Goal: Task Accomplishment & Management: Manage account settings

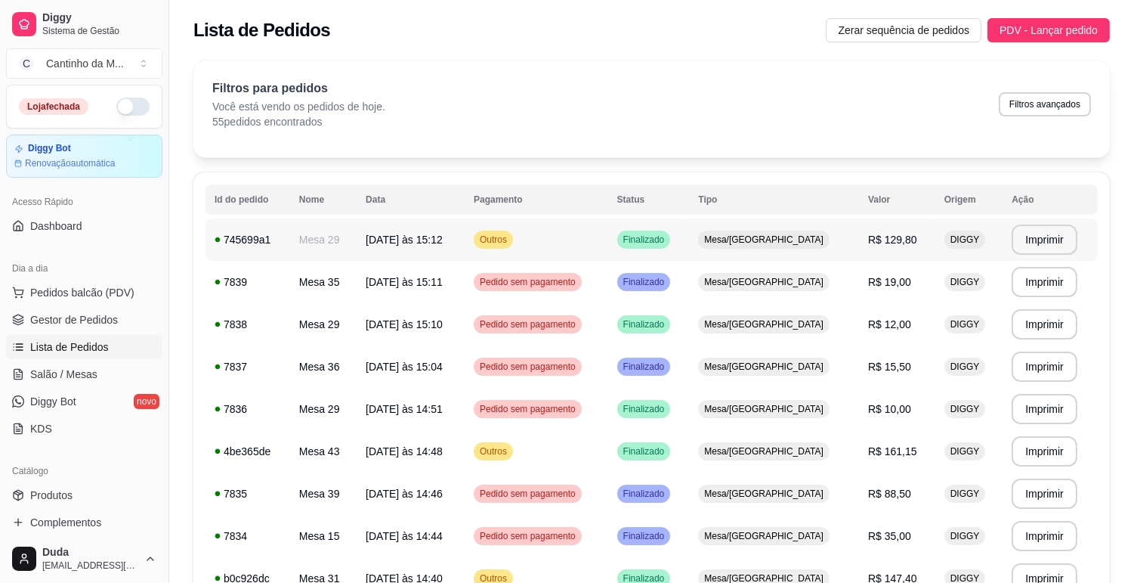
click at [859, 224] on td "R$ 129,80" at bounding box center [897, 239] width 76 height 42
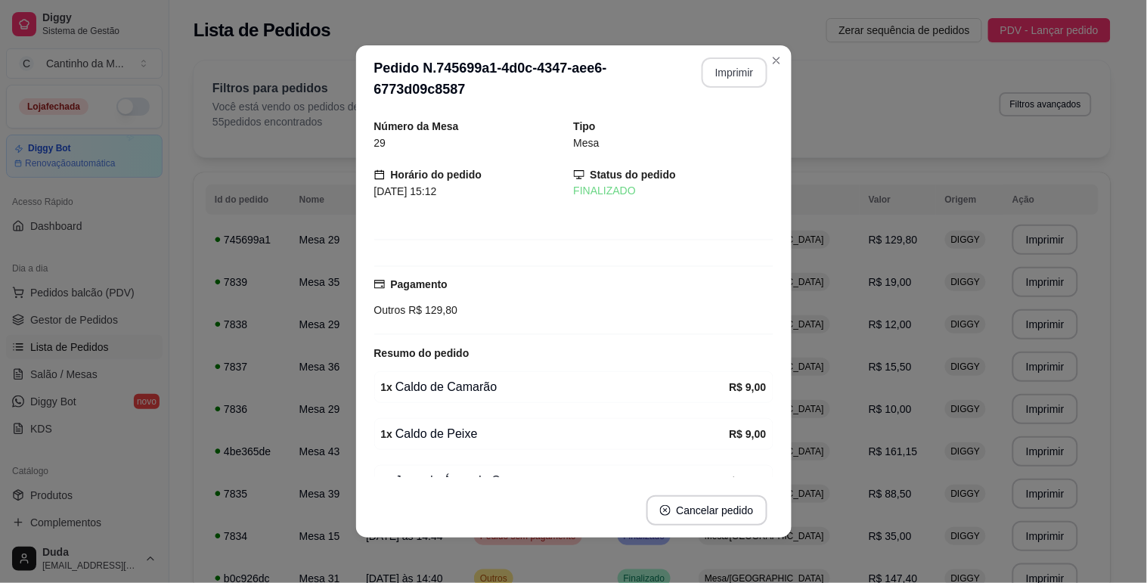
click at [724, 74] on button "Imprimir" at bounding box center [734, 72] width 66 height 30
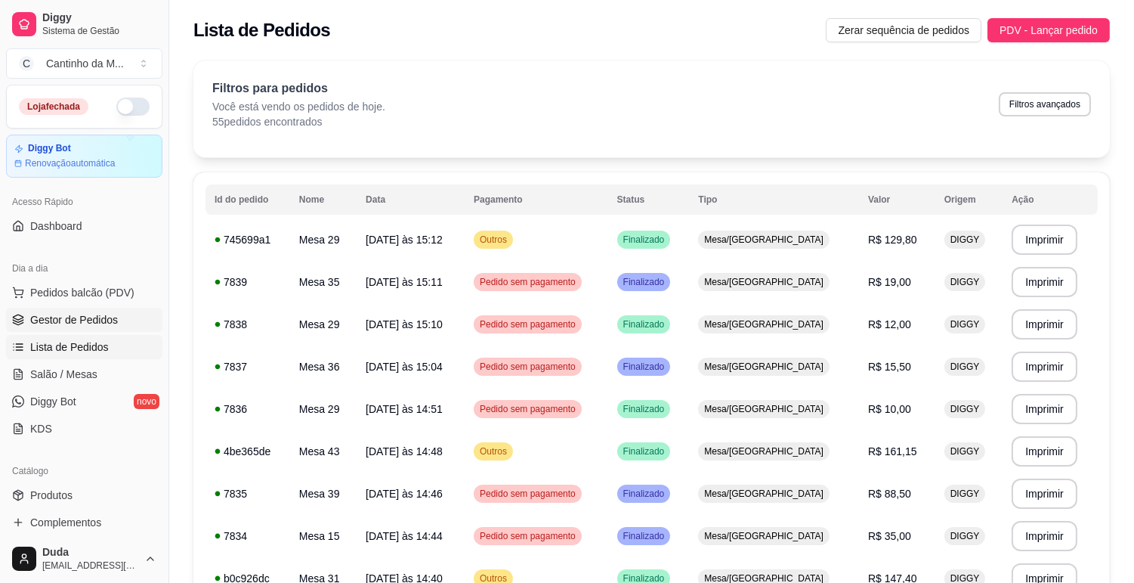
click at [60, 320] on span "Gestor de Pedidos" at bounding box center [74, 319] width 88 height 15
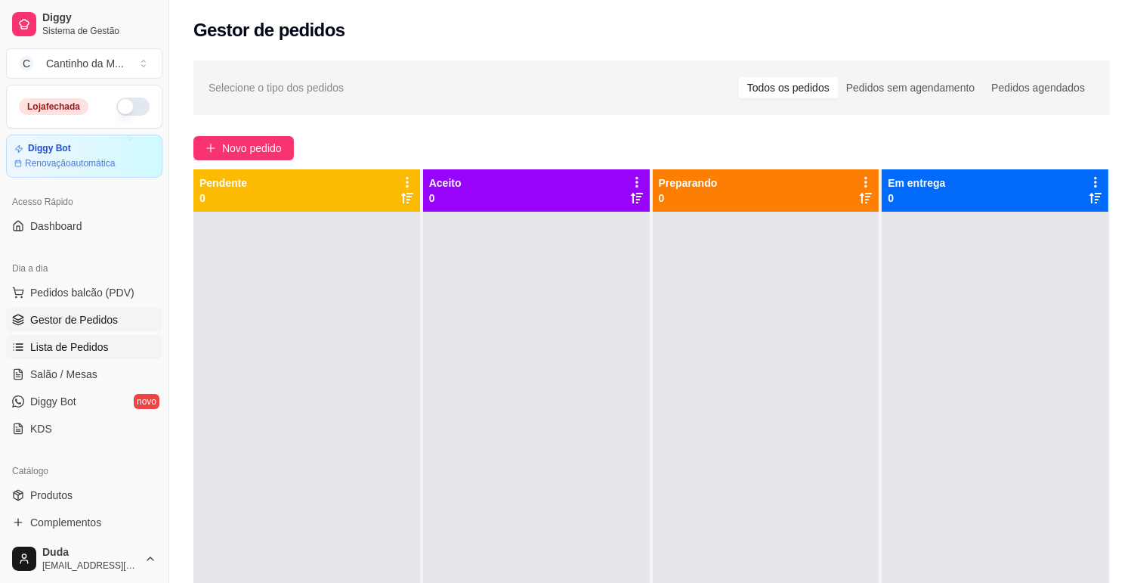
click at [55, 348] on span "Lista de Pedidos" at bounding box center [69, 346] width 79 height 15
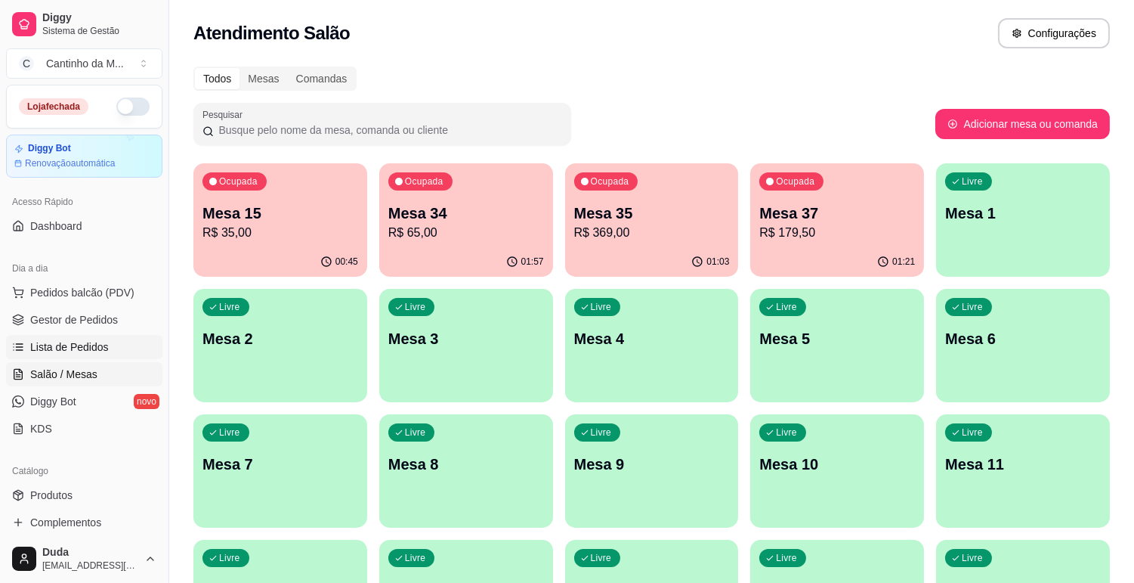
click at [60, 348] on span "Lista de Pedidos" at bounding box center [69, 346] width 79 height 15
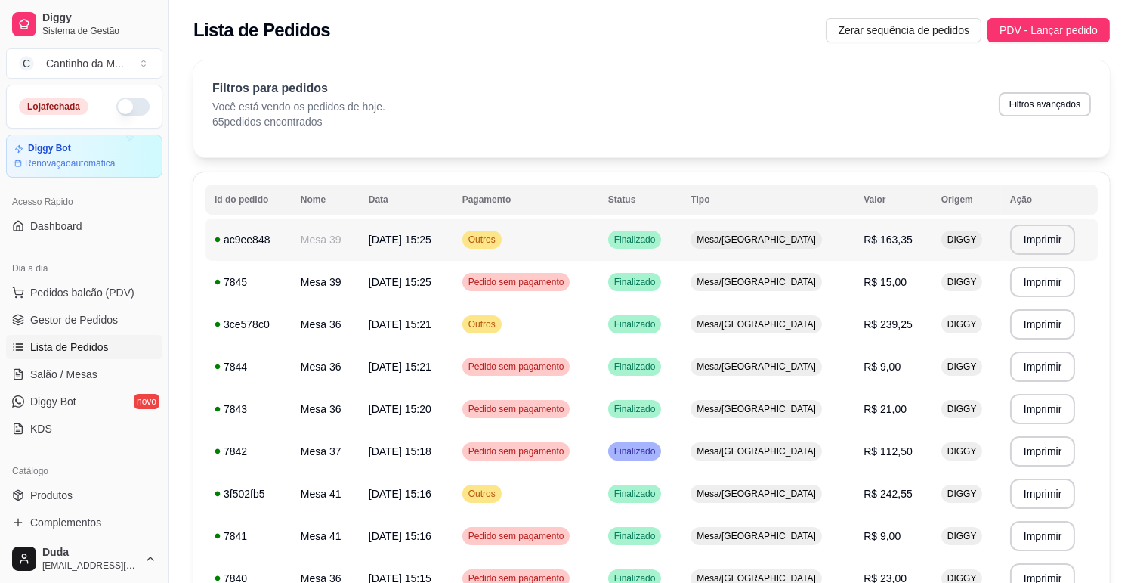
click at [830, 252] on td "Mesa/[GEOGRAPHIC_DATA]" at bounding box center [768, 239] width 173 height 42
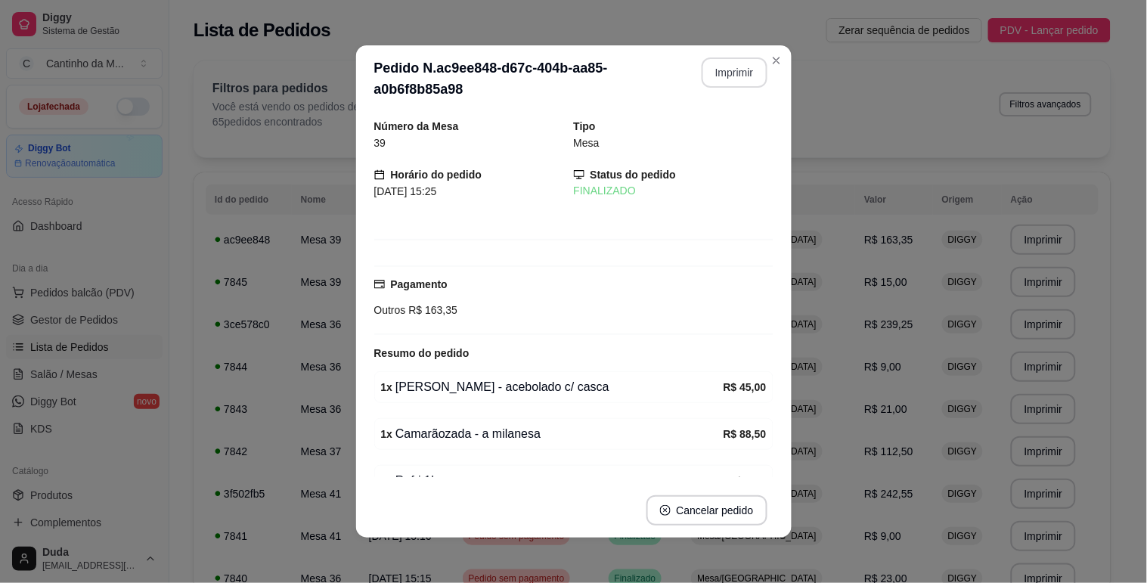
click at [728, 73] on button "Imprimir" at bounding box center [734, 72] width 66 height 30
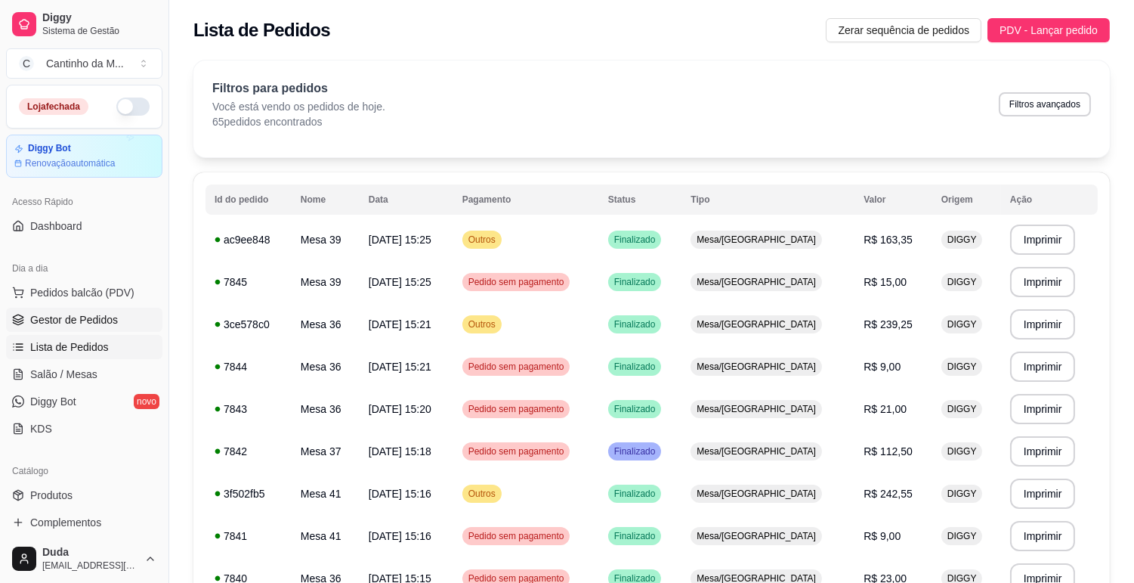
click at [71, 317] on span "Gestor de Pedidos" at bounding box center [74, 319] width 88 height 15
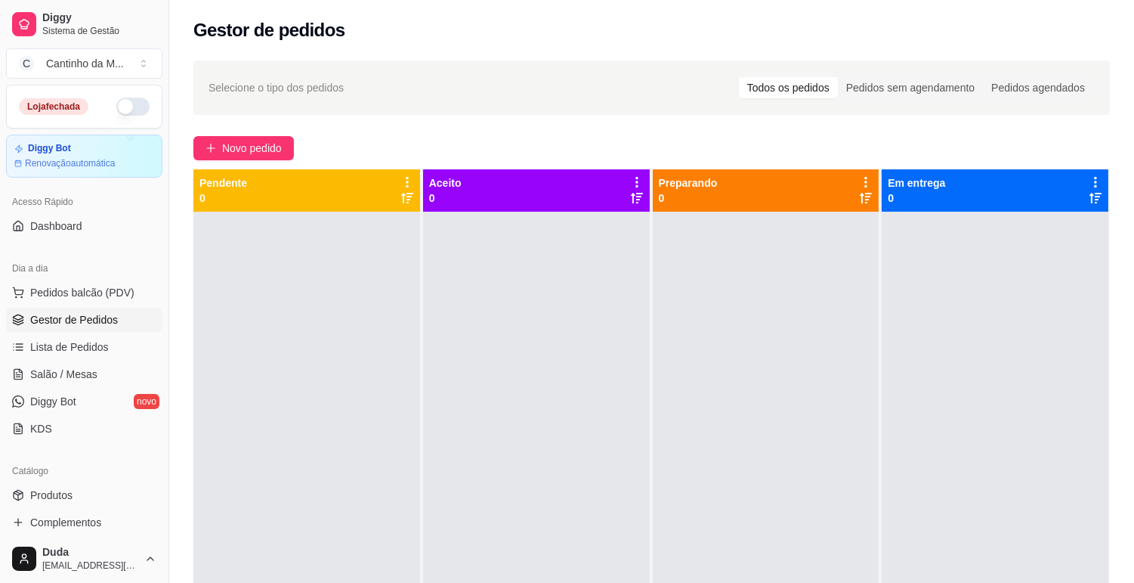
click at [68, 325] on span "Gestor de Pedidos" at bounding box center [74, 319] width 88 height 15
click at [68, 345] on span "Lista de Pedidos" at bounding box center [69, 346] width 79 height 15
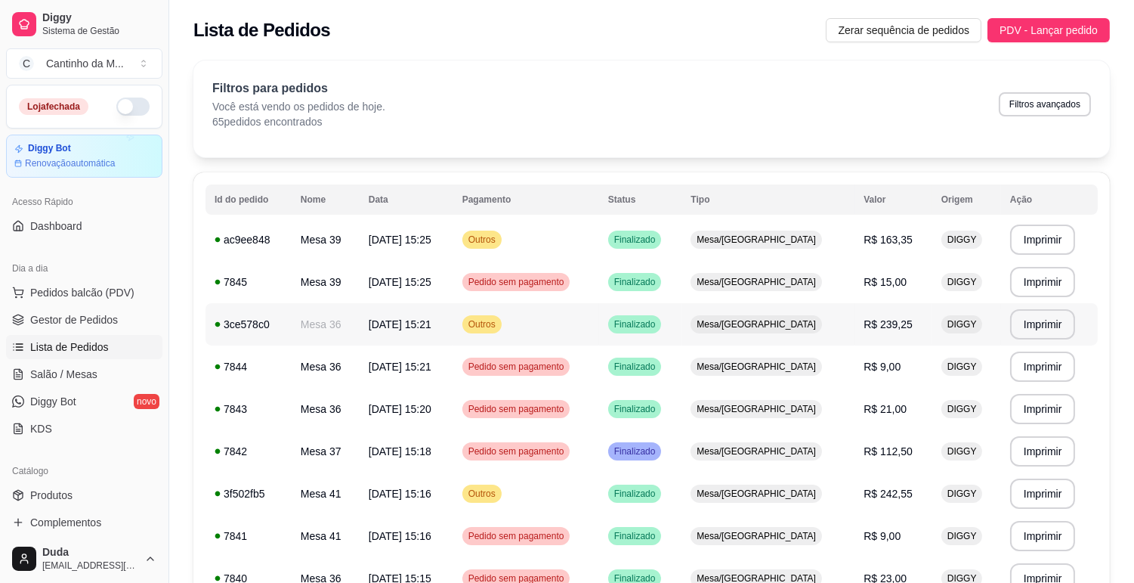
click at [902, 320] on td "R$ 239,25" at bounding box center [894, 324] width 78 height 42
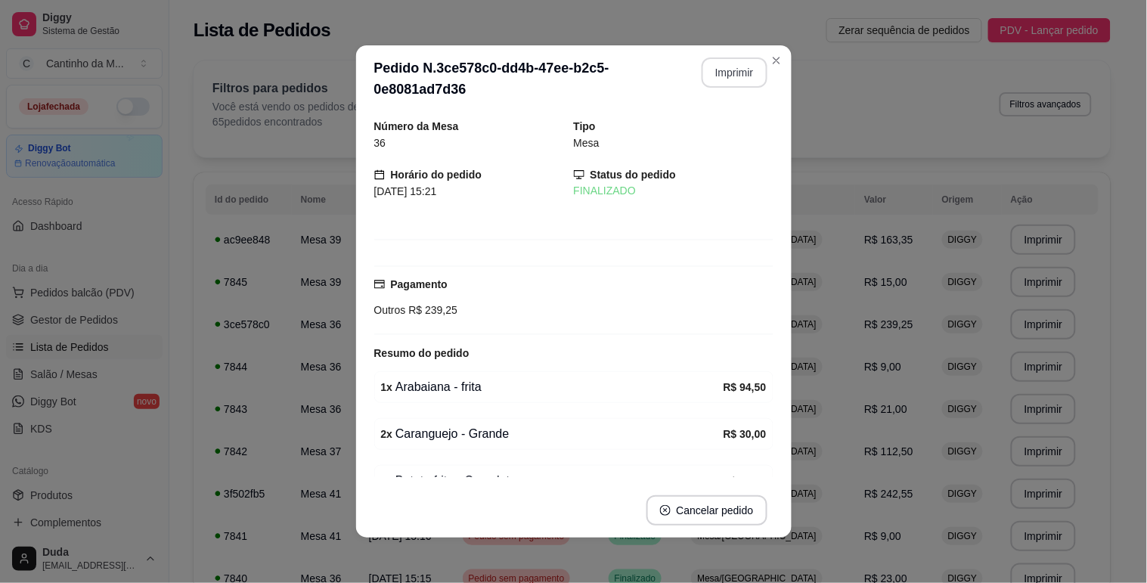
click at [736, 76] on button "Imprimir" at bounding box center [734, 72] width 66 height 30
click at [888, 212] on div "**********" at bounding box center [573, 291] width 1147 height 583
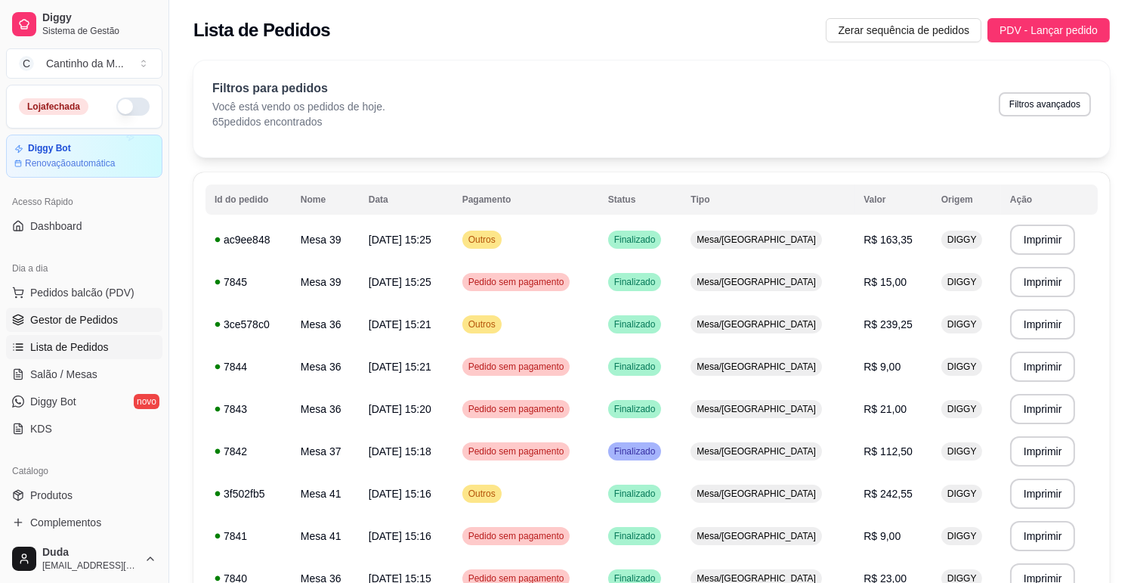
click at [81, 322] on span "Gestor de Pedidos" at bounding box center [74, 319] width 88 height 15
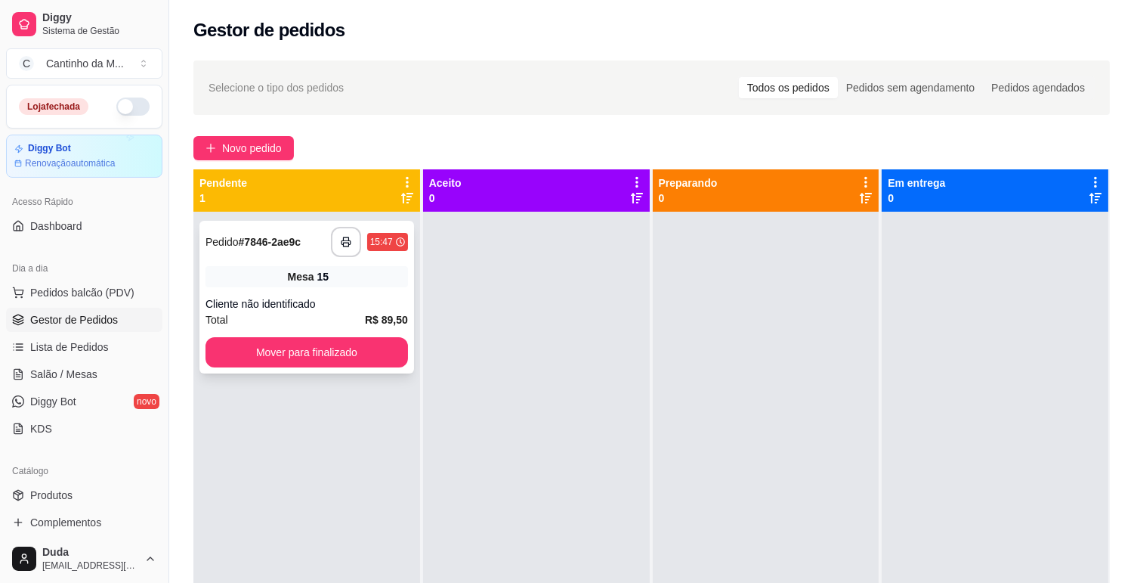
click at [293, 295] on div "**********" at bounding box center [307, 297] width 215 height 153
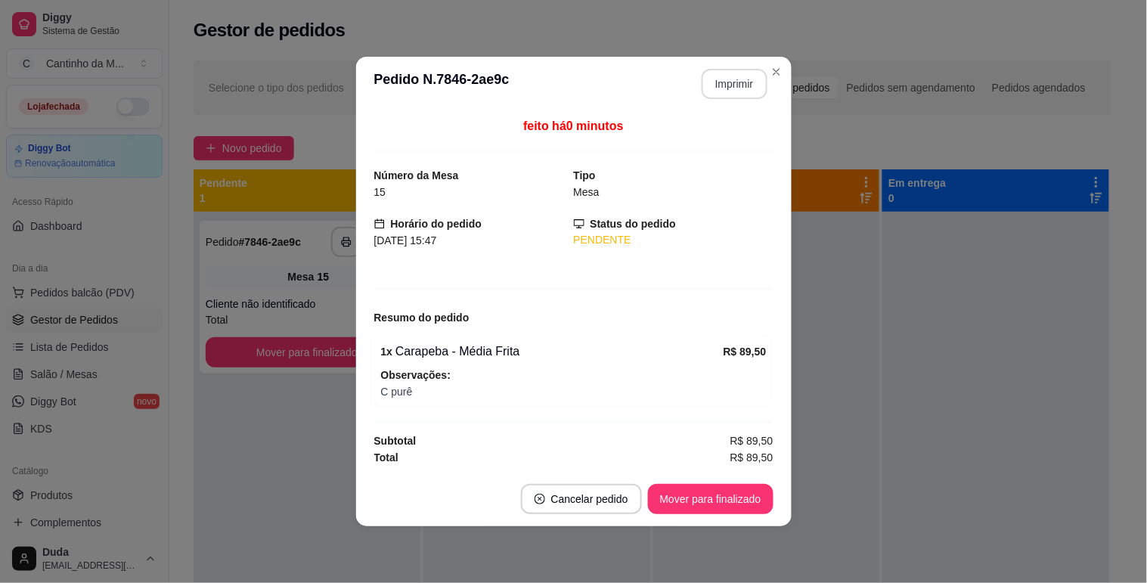
click at [742, 79] on button "Imprimir" at bounding box center [734, 84] width 66 height 30
click at [735, 492] on button "Mover para finalizado" at bounding box center [710, 498] width 122 height 29
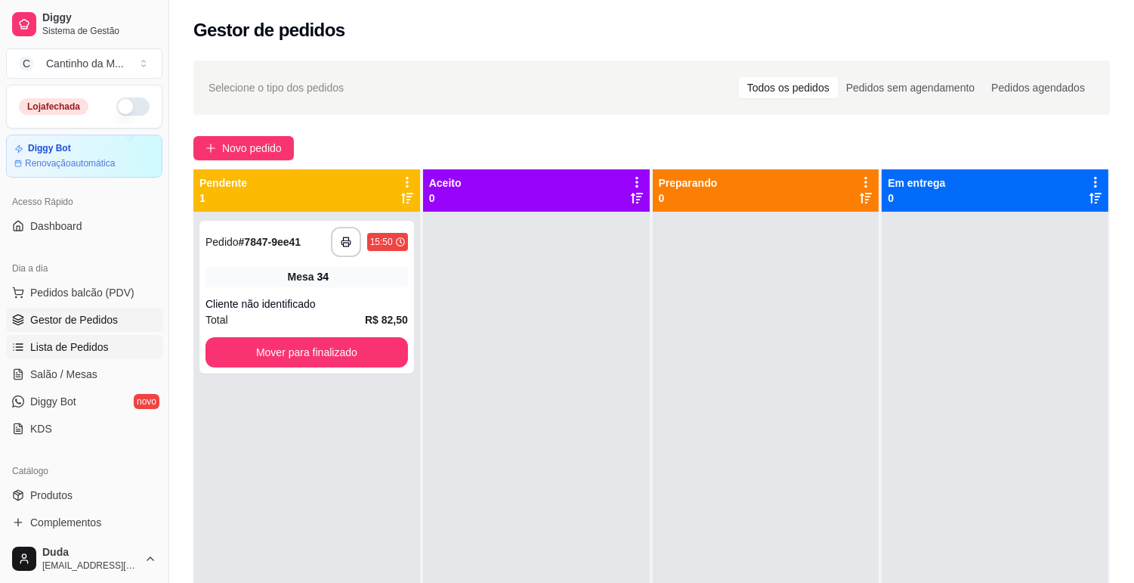
click at [63, 348] on span "Lista de Pedidos" at bounding box center [69, 346] width 79 height 15
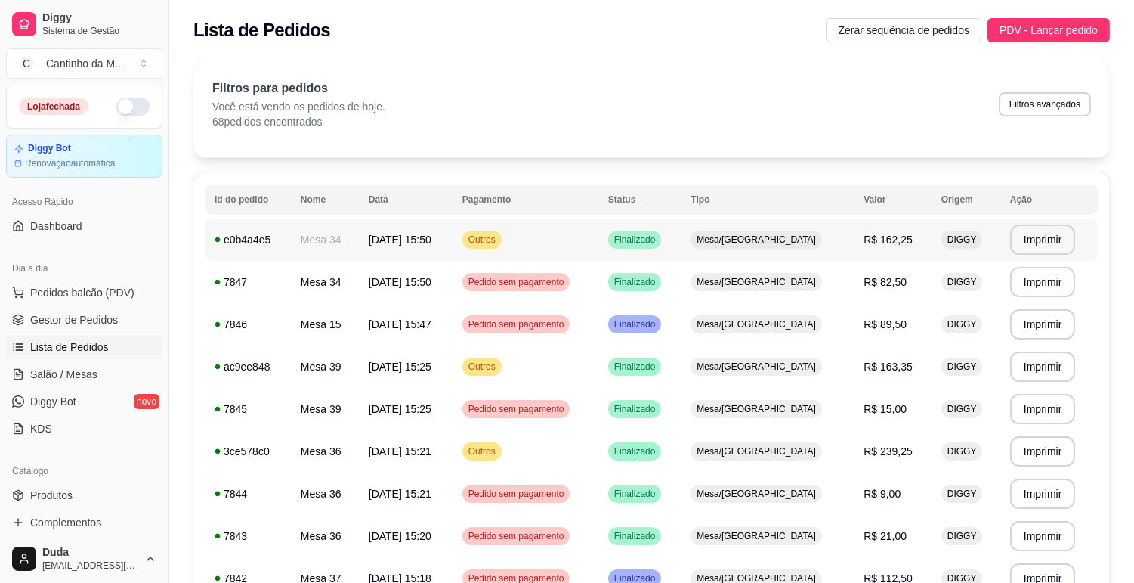
click at [864, 243] on span "R$ 162,25" at bounding box center [888, 240] width 49 height 12
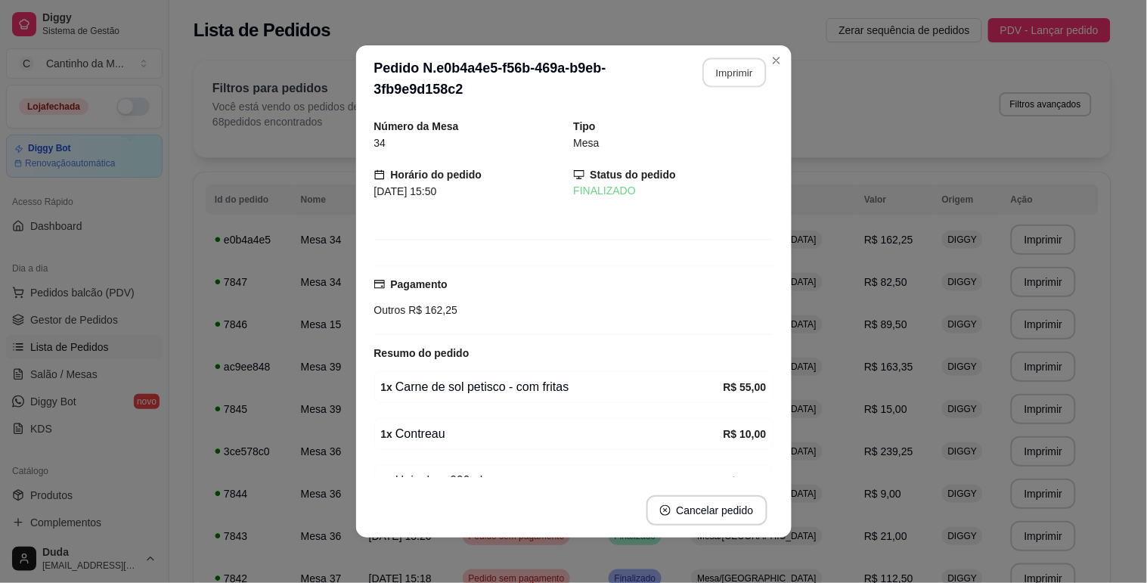
click at [733, 76] on button "Imprimir" at bounding box center [733, 72] width 63 height 29
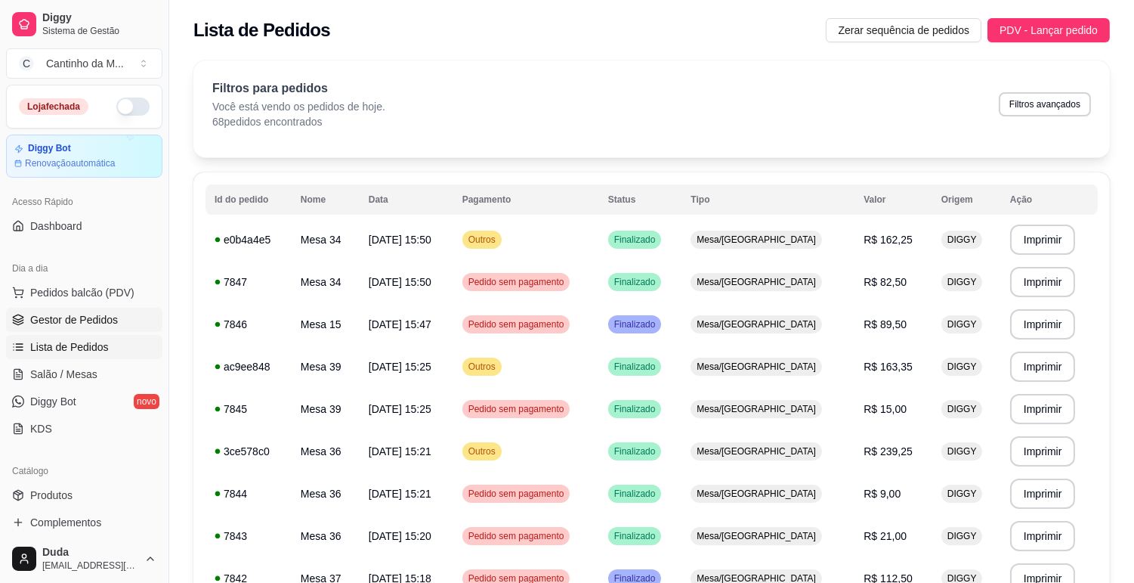
click at [84, 329] on link "Gestor de Pedidos" at bounding box center [84, 320] width 156 height 24
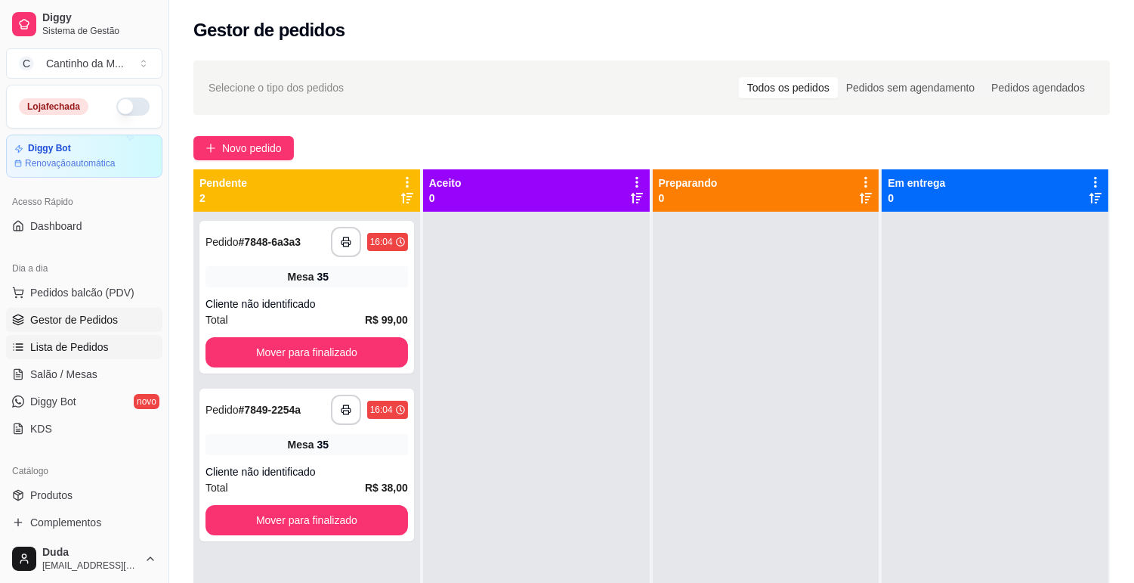
click at [67, 348] on span "Lista de Pedidos" at bounding box center [69, 346] width 79 height 15
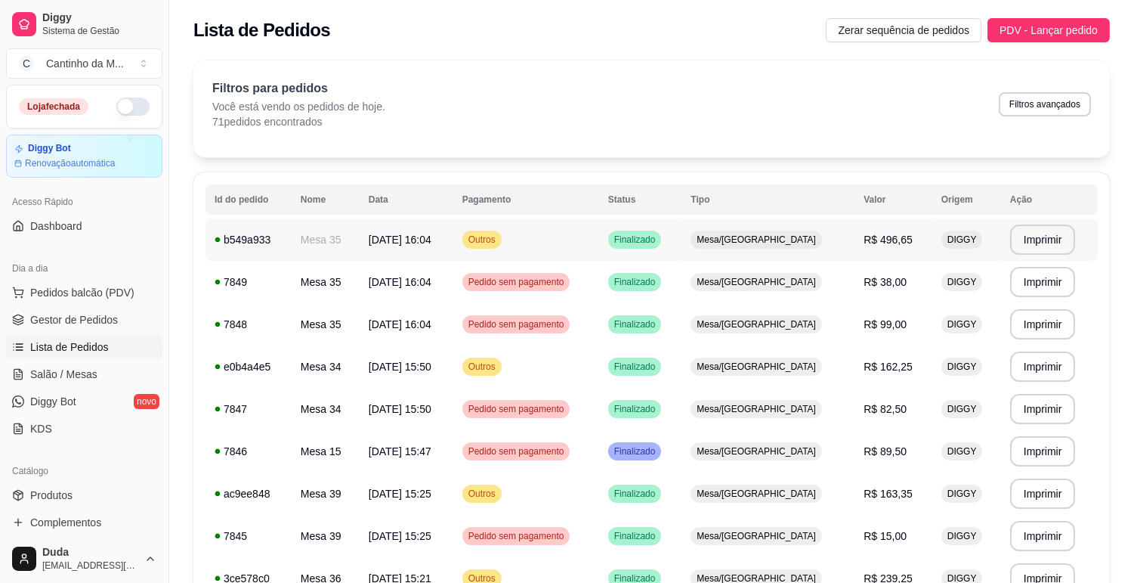
click at [903, 255] on td "R$ 496,65" at bounding box center [894, 239] width 78 height 42
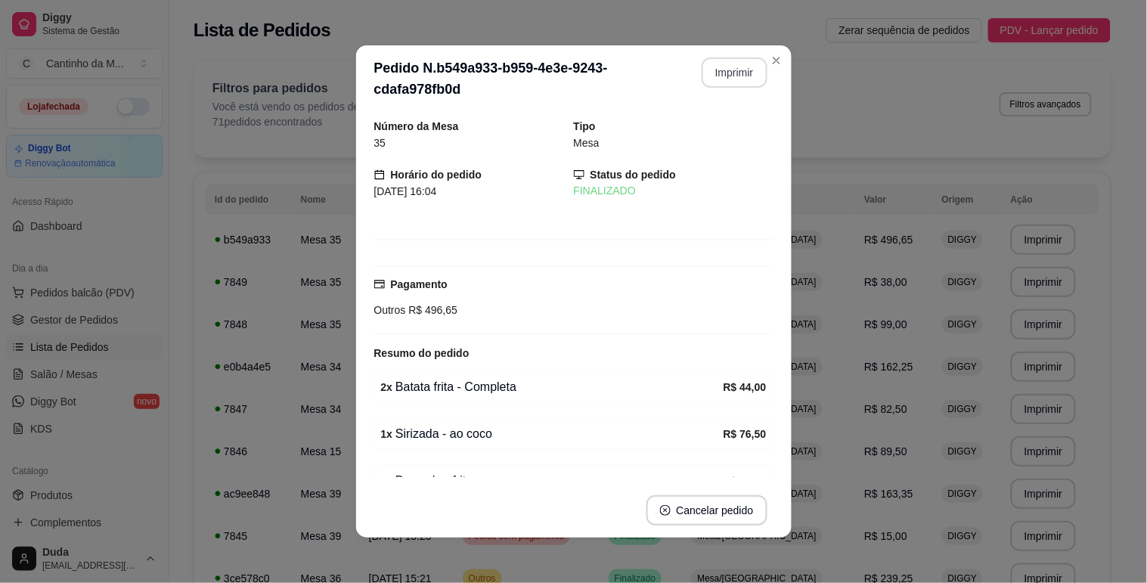
click at [734, 73] on button "Imprimir" at bounding box center [734, 72] width 66 height 30
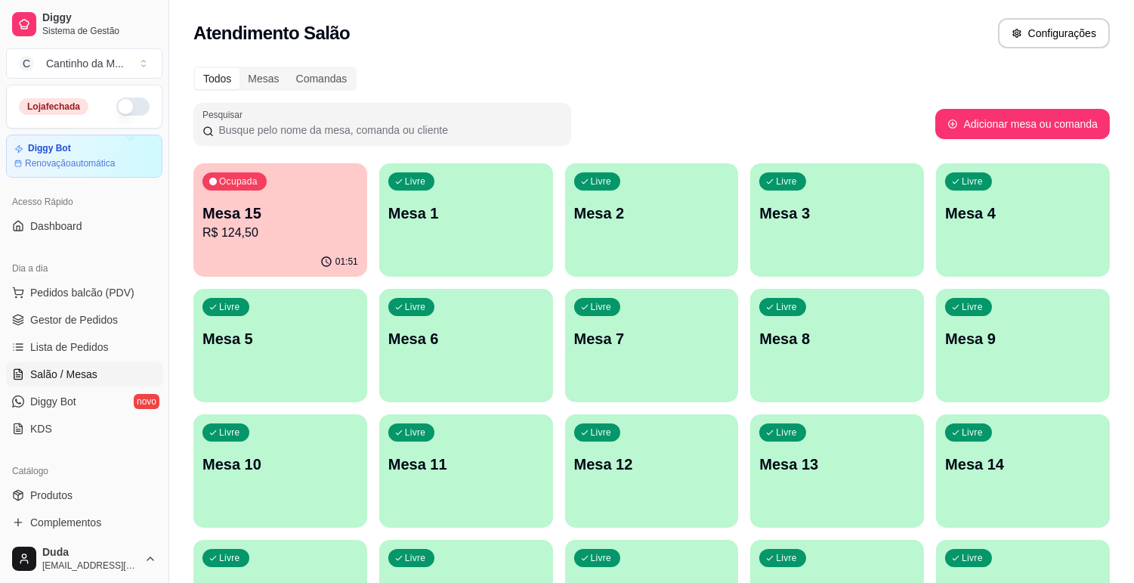
scroll to position [168, 0]
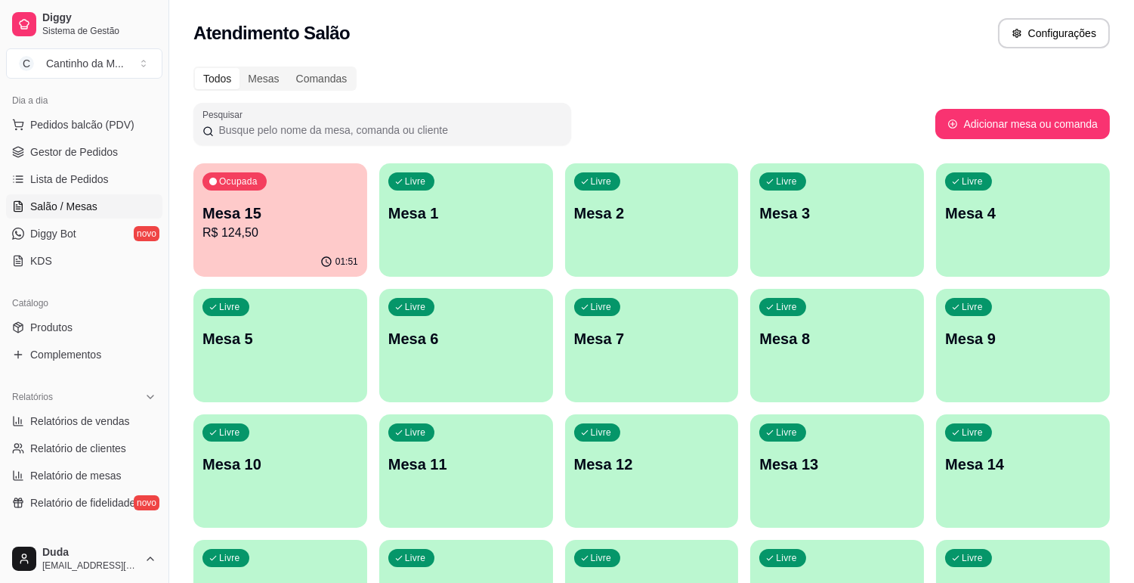
click at [60, 209] on span "Salão / Mesas" at bounding box center [63, 206] width 67 height 15
click at [77, 160] on link "Gestor de Pedidos" at bounding box center [84, 152] width 156 height 24
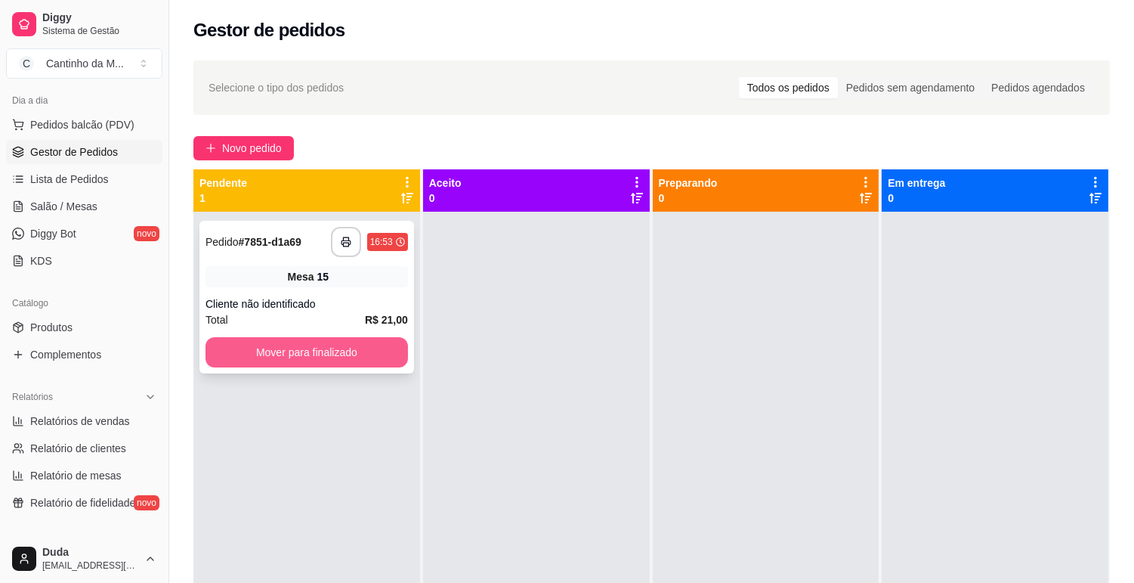
click at [304, 342] on button "Mover para finalizado" at bounding box center [307, 352] width 203 height 30
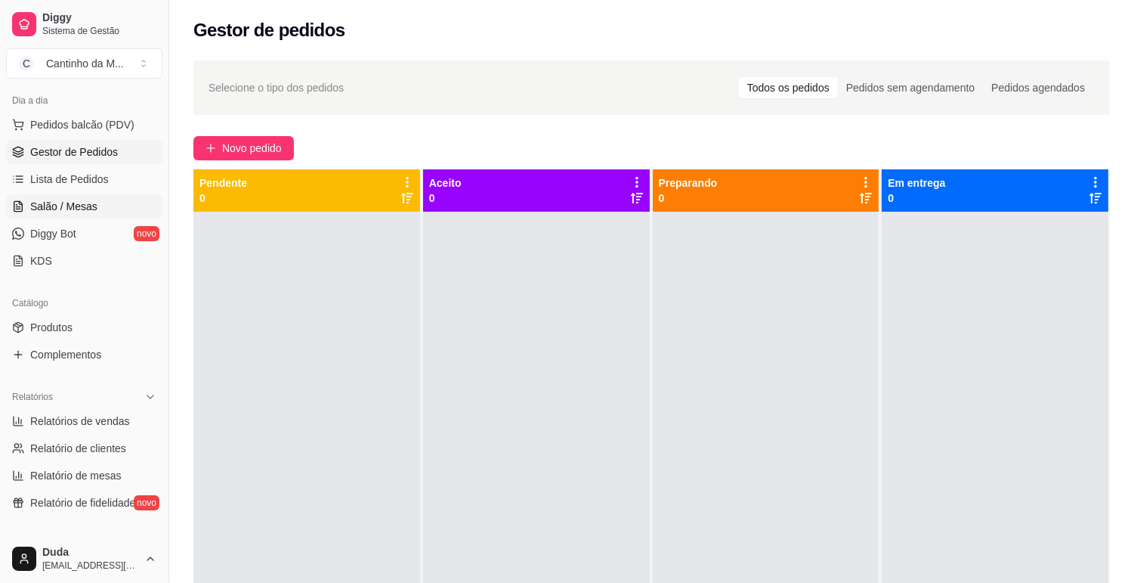
click at [61, 214] on link "Salão / Mesas" at bounding box center [84, 206] width 156 height 24
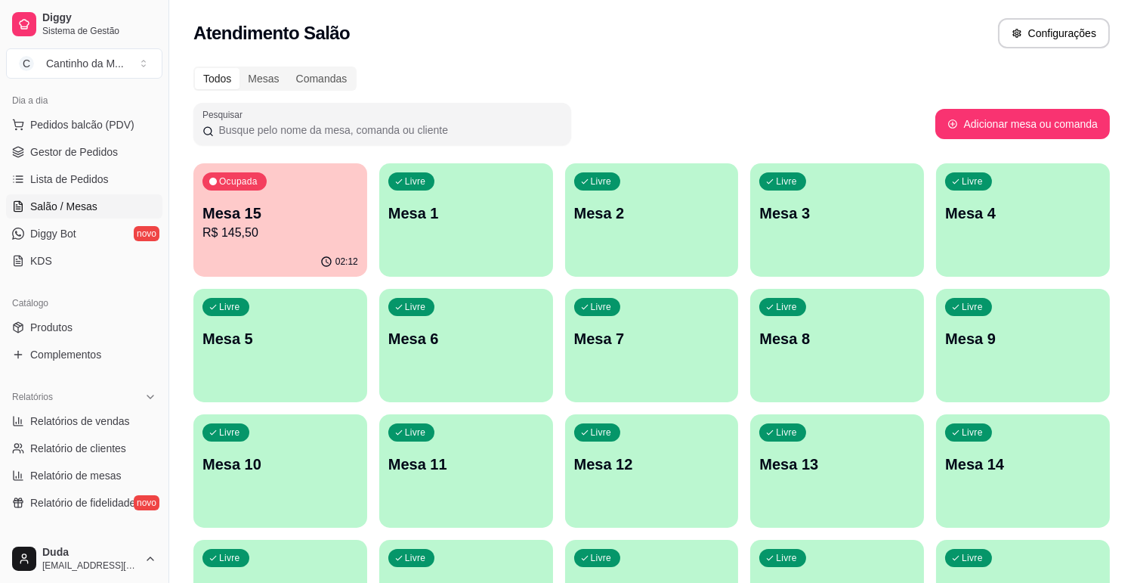
click at [61, 214] on link "Salão / Mesas" at bounding box center [84, 206] width 156 height 24
click at [283, 255] on div "02:12" at bounding box center [280, 260] width 169 height 29
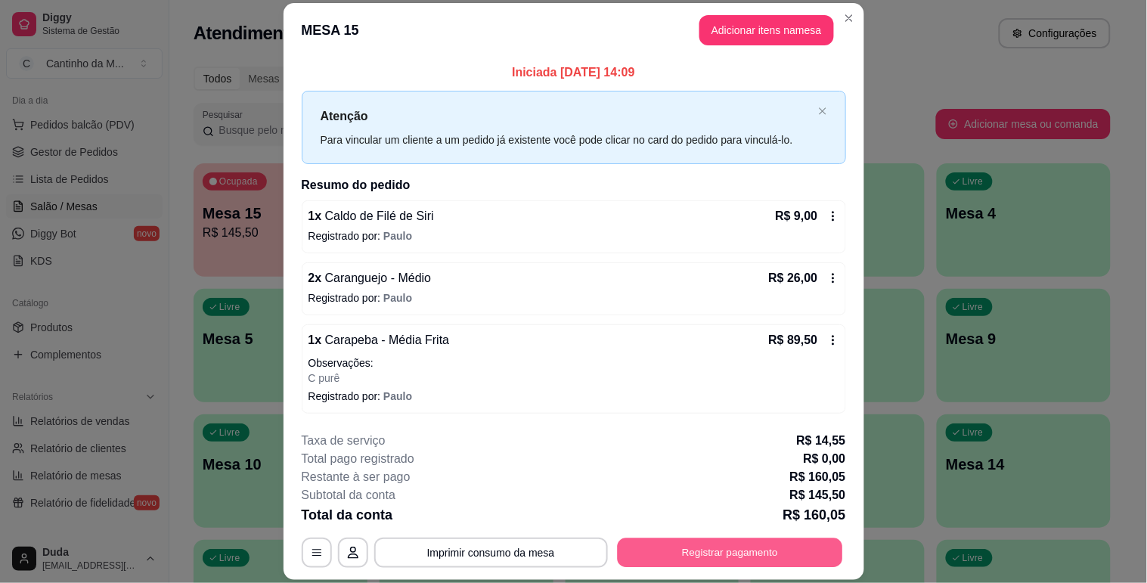
click at [701, 560] on button "Registrar pagamento" at bounding box center [729, 552] width 225 height 29
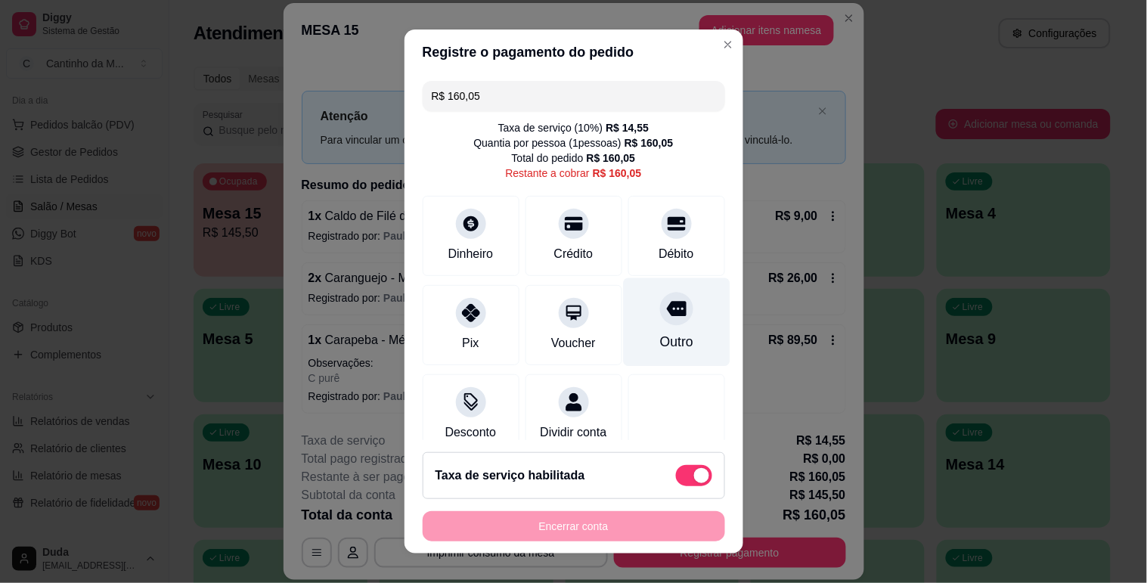
click at [659, 342] on div "Outro" at bounding box center [675, 342] width 33 height 20
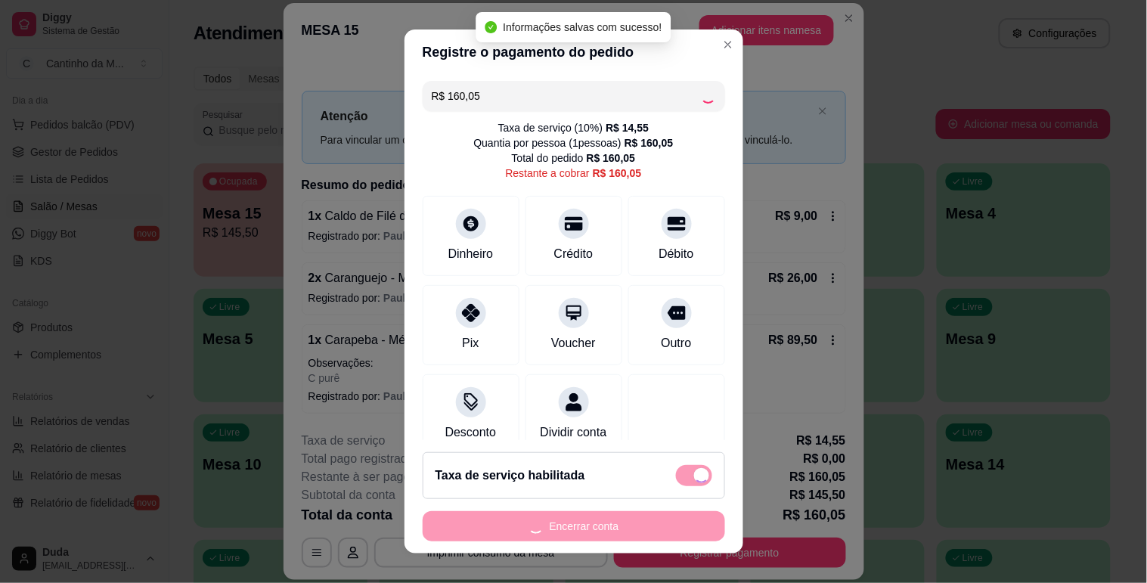
type input "R$ 0,00"
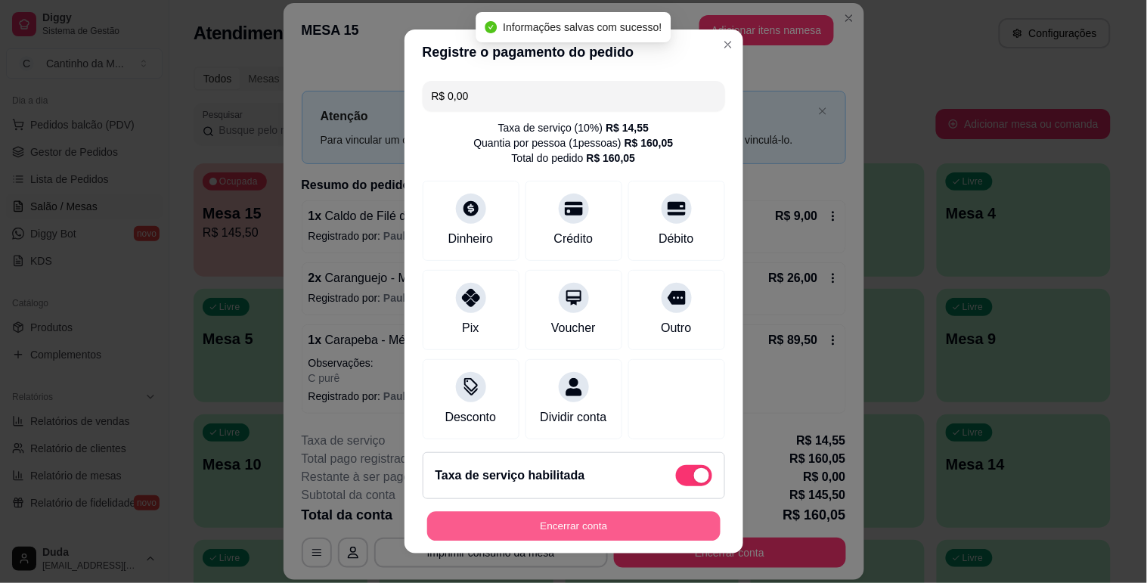
click at [644, 531] on button "Encerrar conta" at bounding box center [573, 526] width 293 height 29
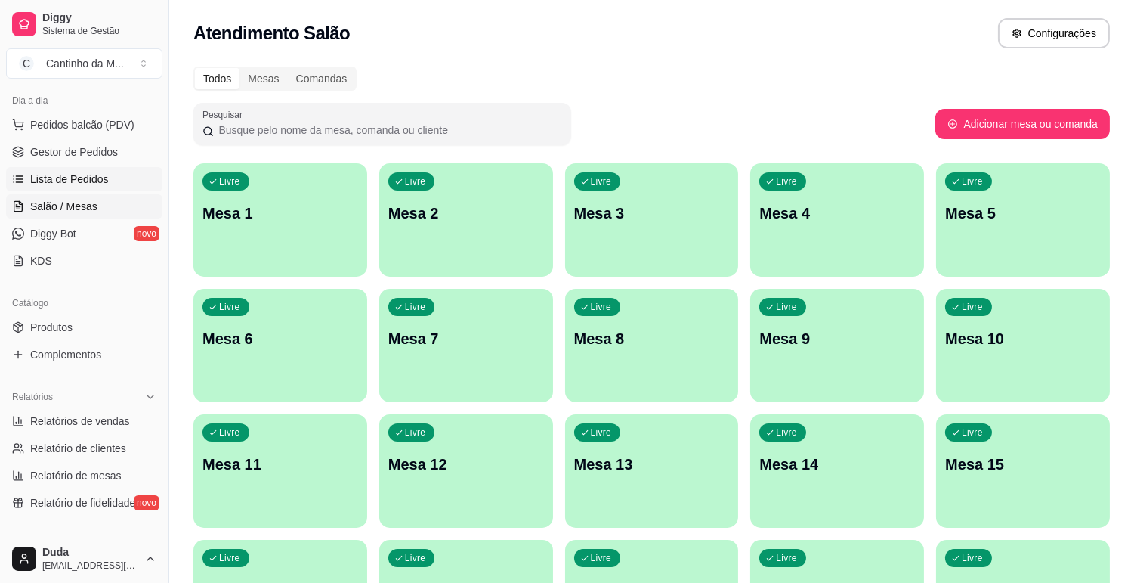
click at [73, 179] on span "Lista de Pedidos" at bounding box center [69, 179] width 79 height 15
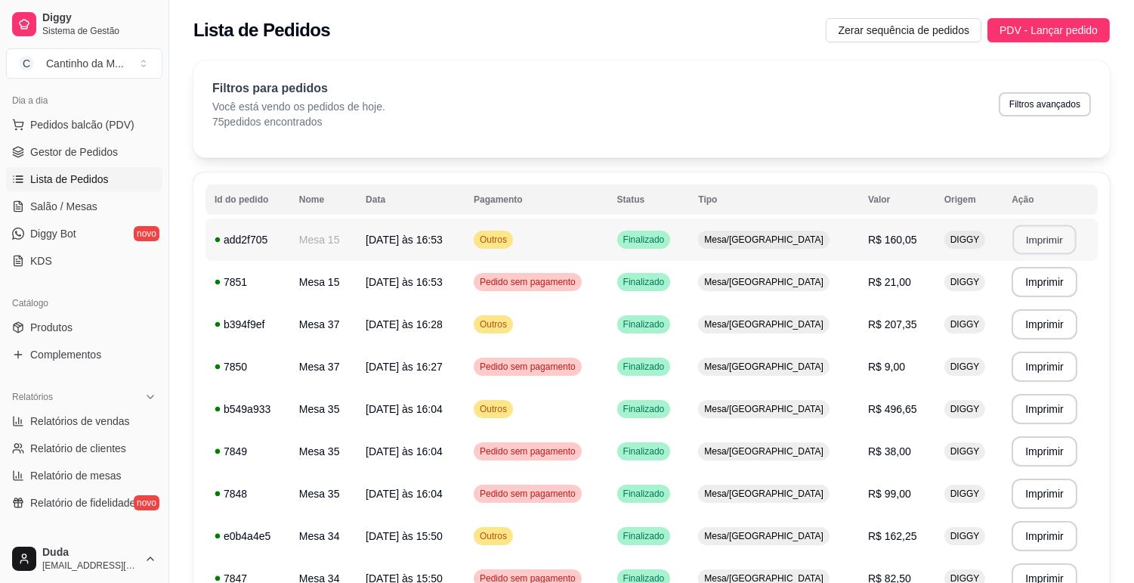
click at [1014, 245] on button "Imprimir" at bounding box center [1045, 239] width 63 height 29
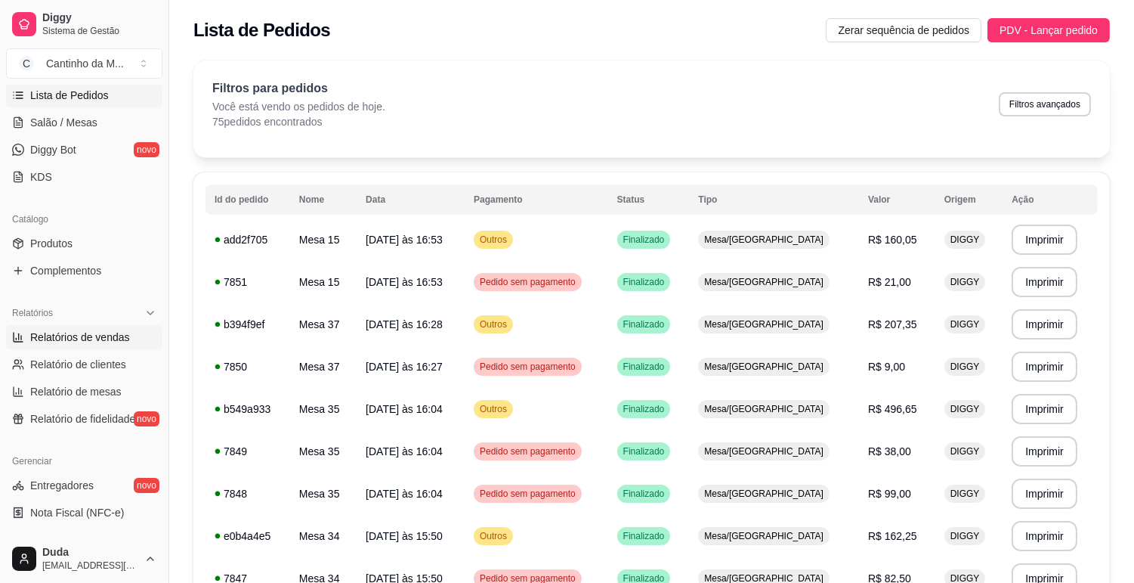
scroll to position [168, 0]
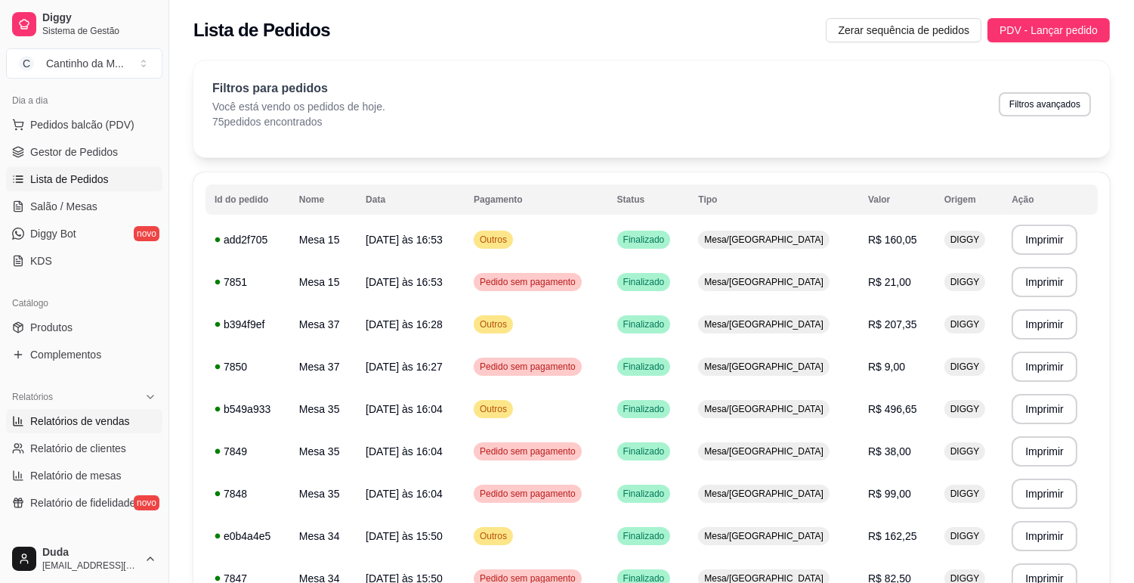
click at [93, 420] on span "Relatórios de vendas" at bounding box center [80, 420] width 100 height 15
select select "ALL"
select select "0"
